Goal: Find specific page/section: Find specific page/section

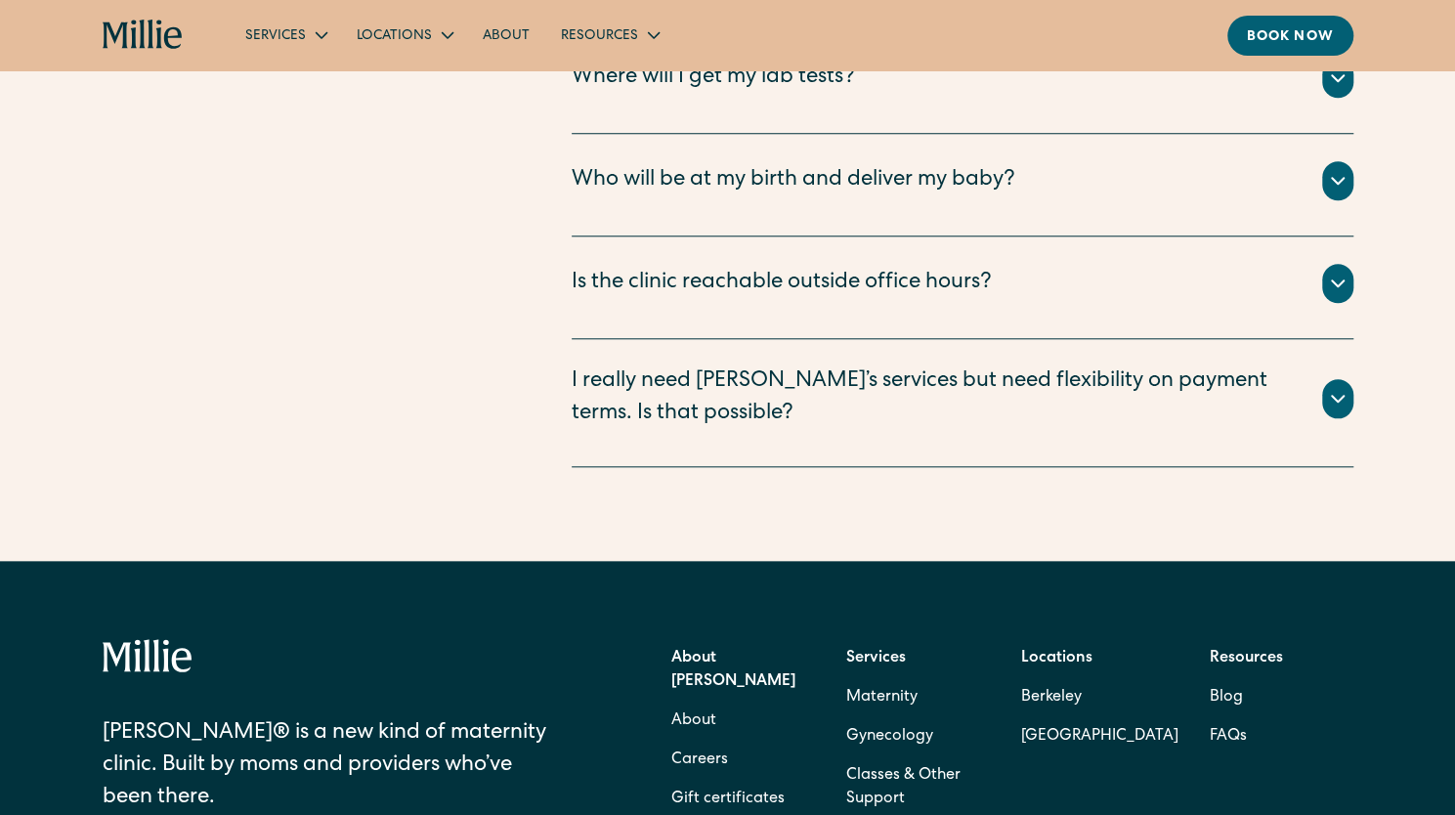
scroll to position [5680, 0]
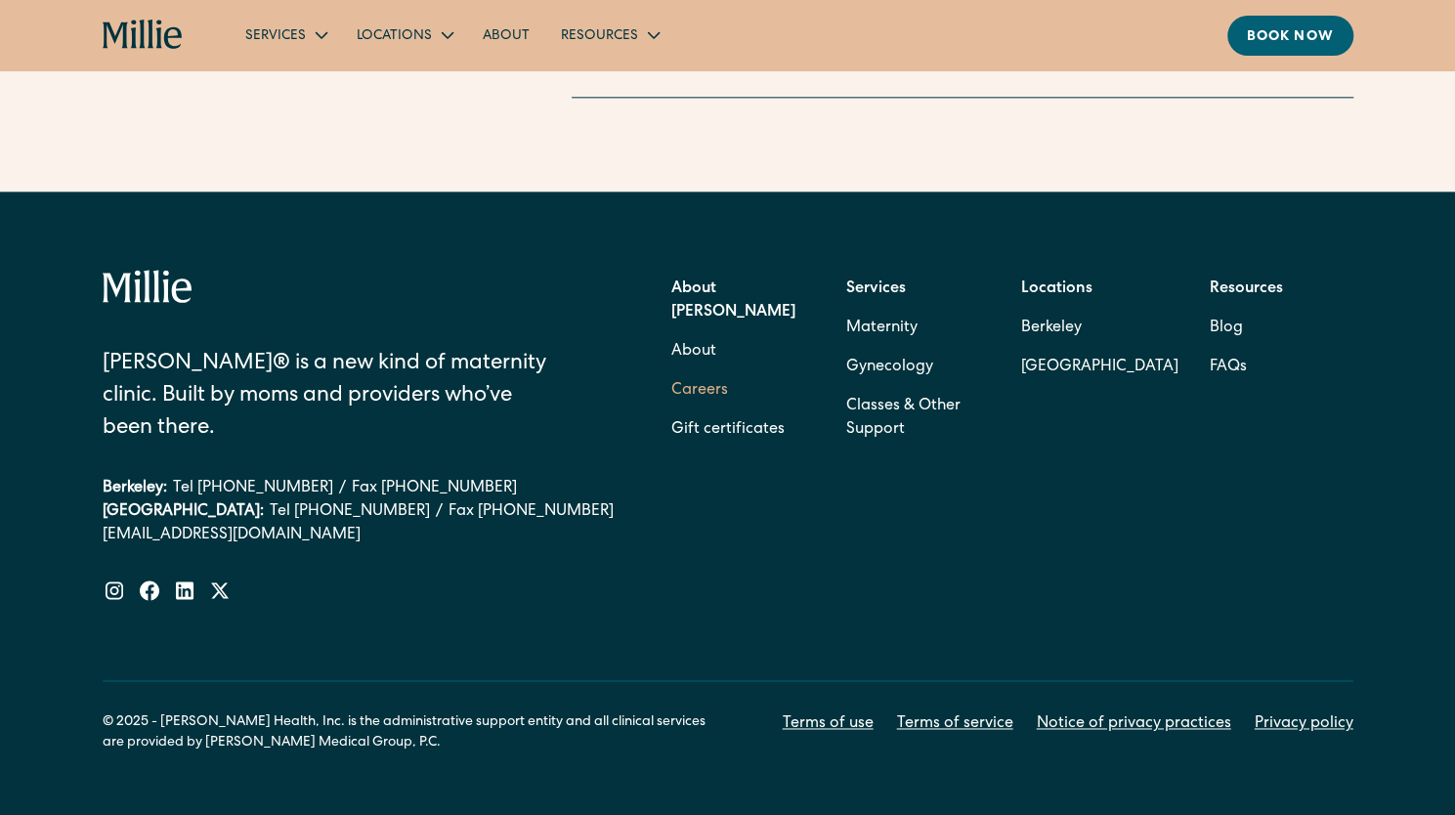
click at [708, 371] on link "Careers" at bounding box center [699, 390] width 57 height 39
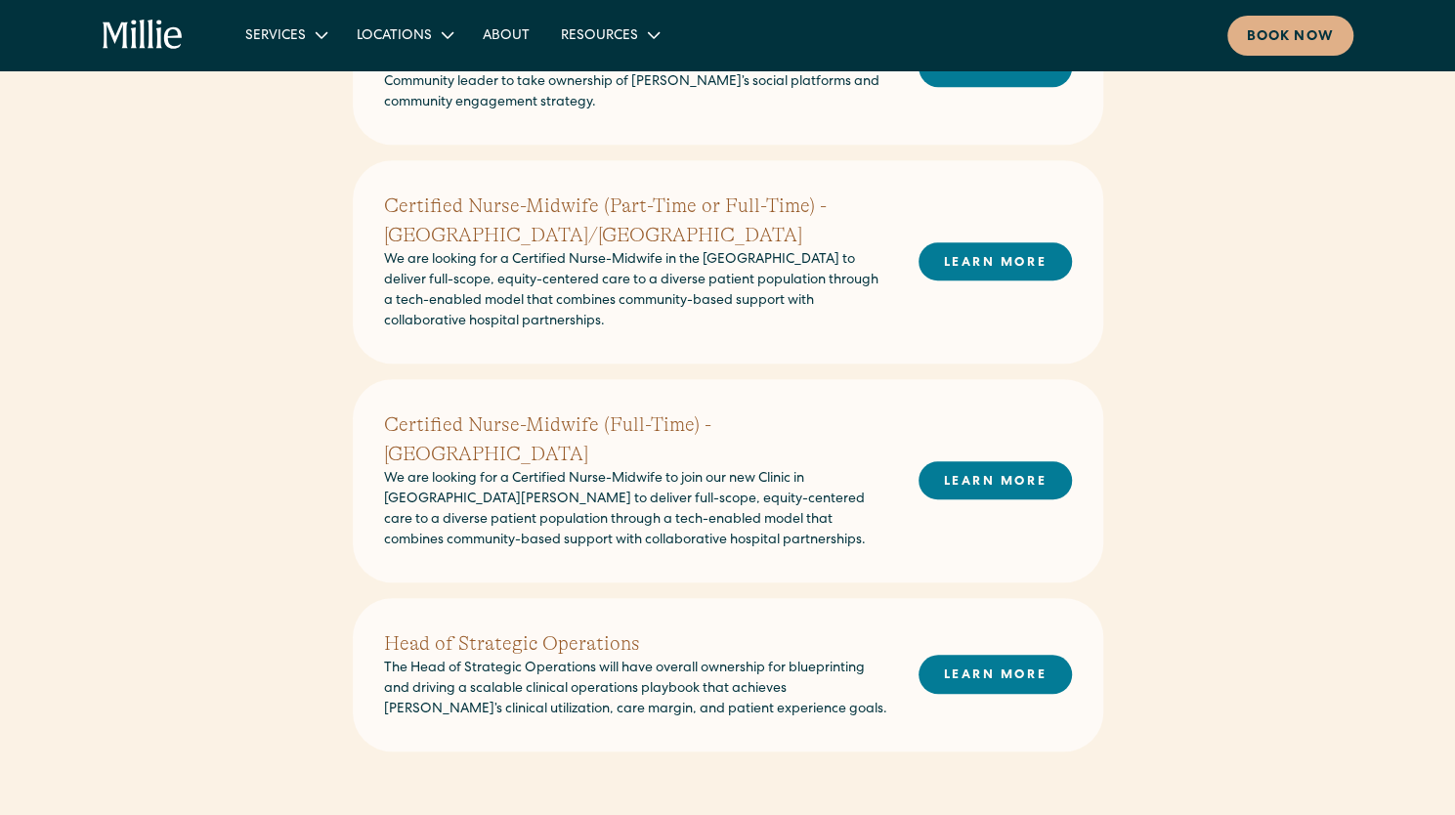
scroll to position [608, 0]
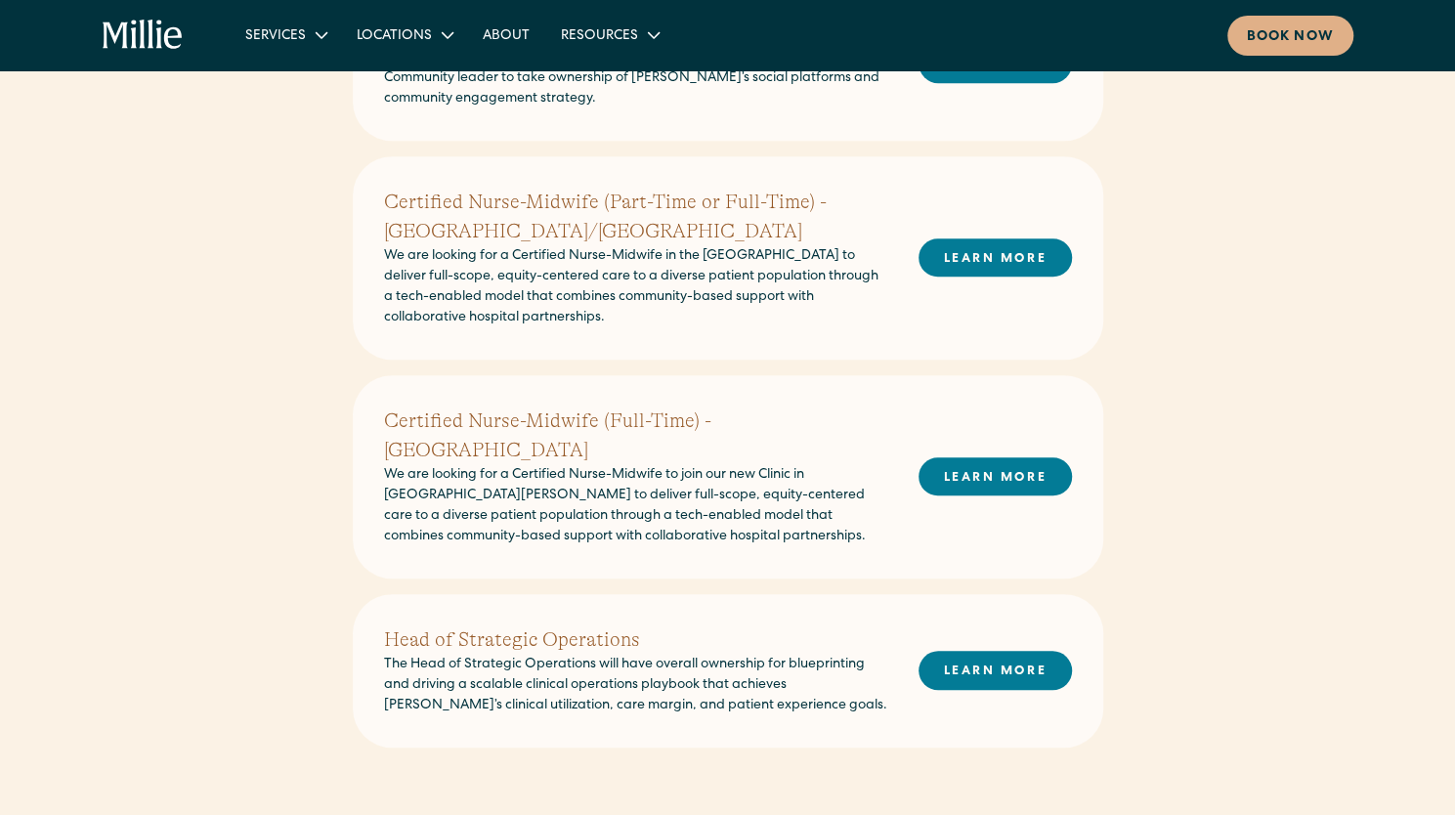
click at [1437, 319] on div "Senior Brand & Community Manager We’re looking for a mission-aligned, creative,…" at bounding box center [727, 391] width 1455 height 932
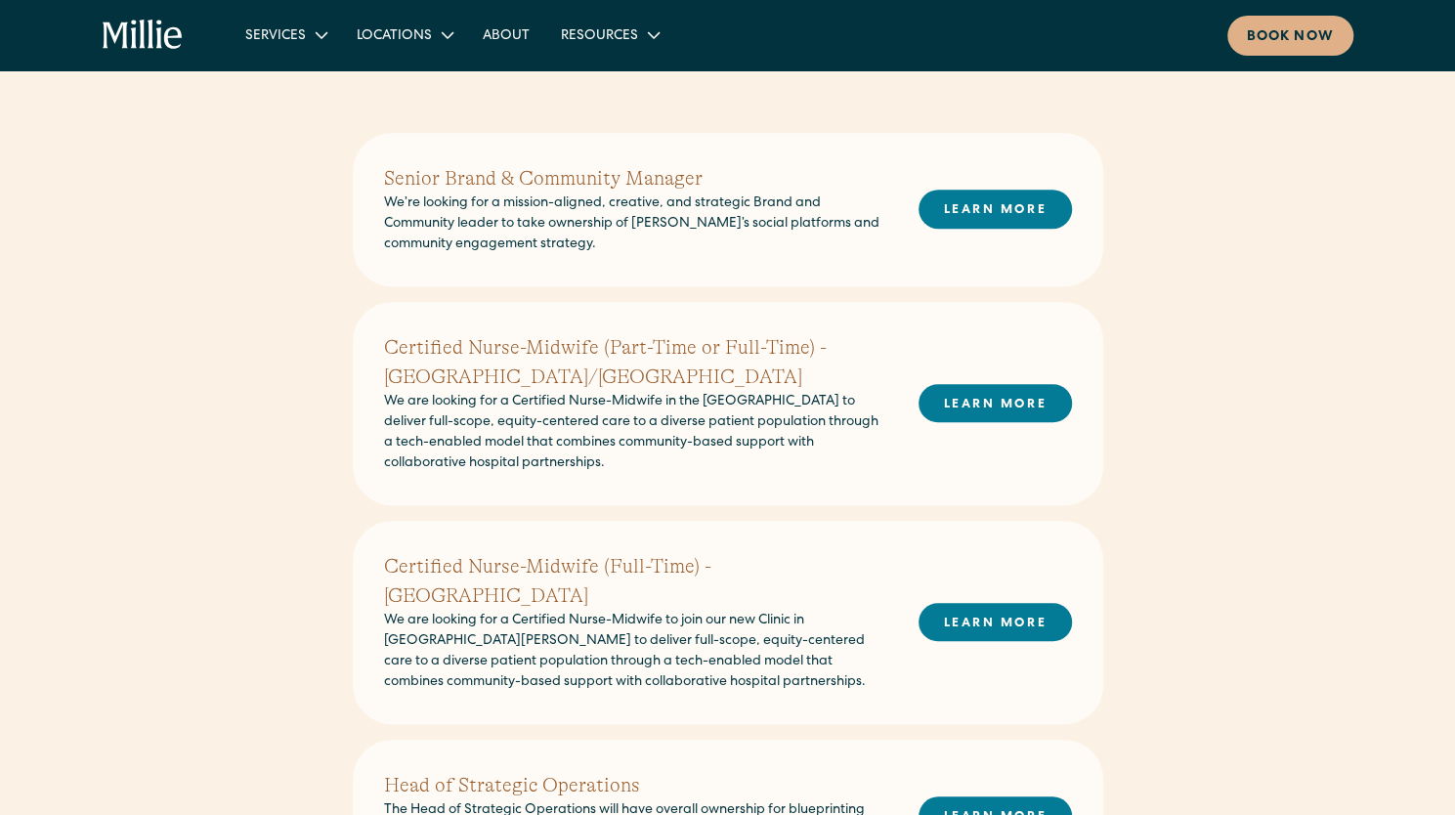
scroll to position [485, 0]
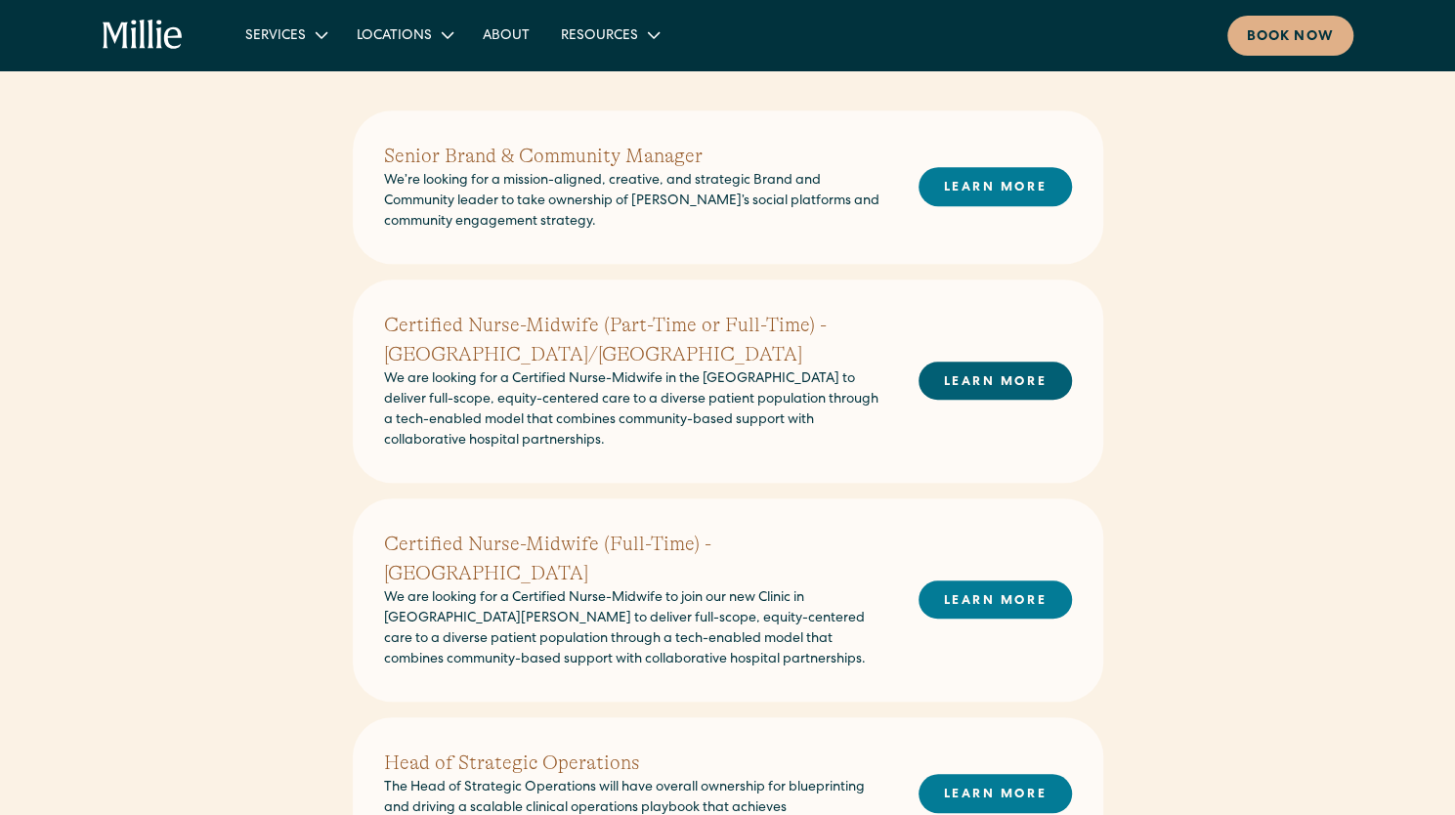
click at [956, 378] on link "LEARN MORE" at bounding box center [995, 381] width 153 height 38
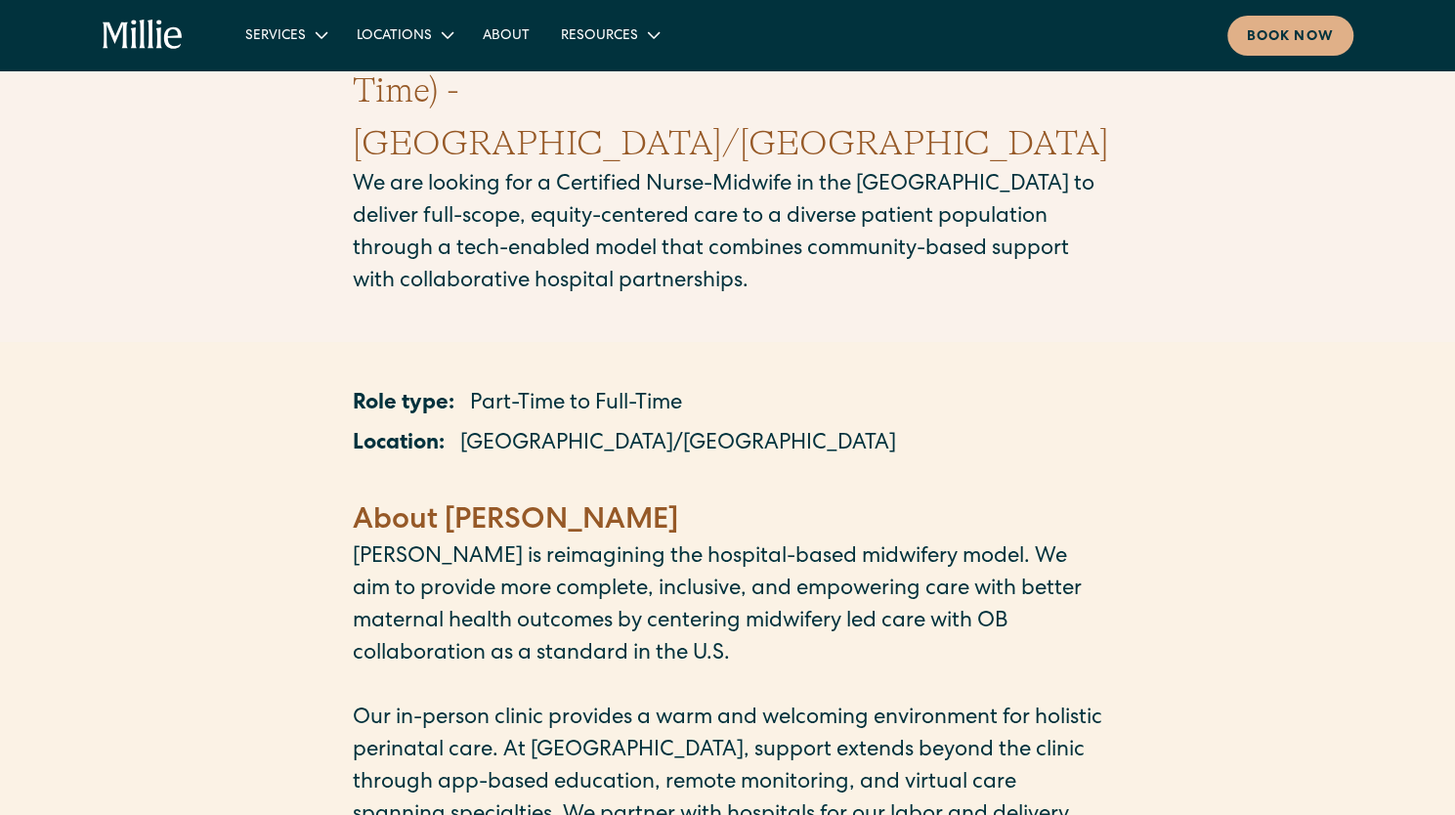
scroll to position [125, 0]
